Goal: Task Accomplishment & Management: Manage account settings

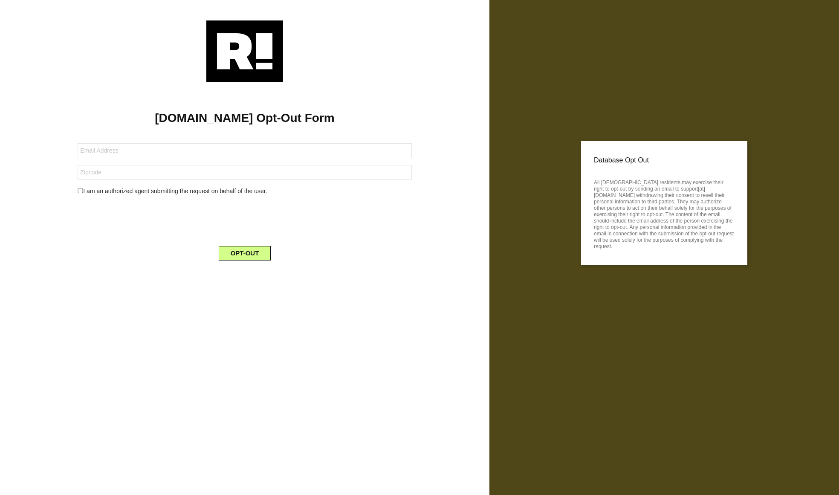
click at [251, 51] on img at bounding box center [244, 51] width 77 height 62
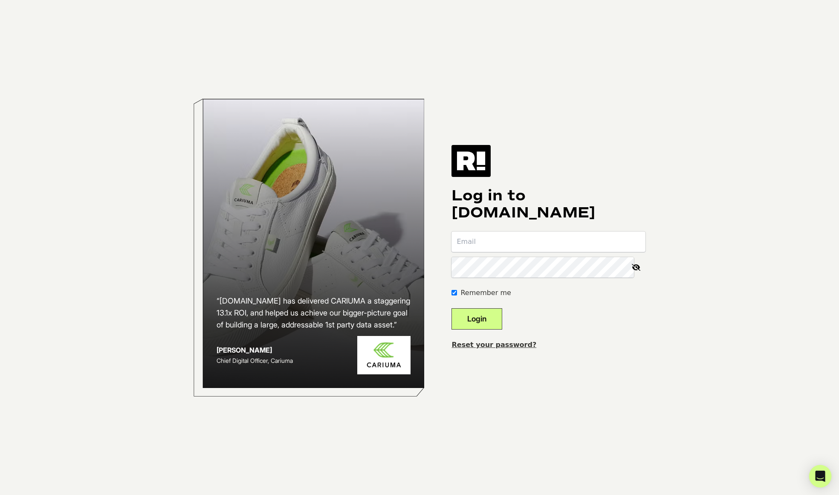
click at [497, 344] on link "Reset your password?" at bounding box center [493, 345] width 85 height 8
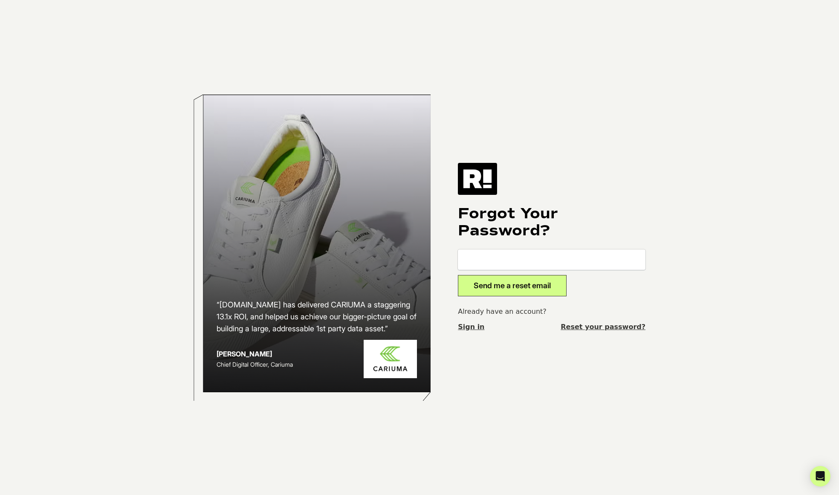
click at [477, 326] on link "Sign in" at bounding box center [471, 327] width 26 height 10
